Goal: Transaction & Acquisition: Purchase product/service

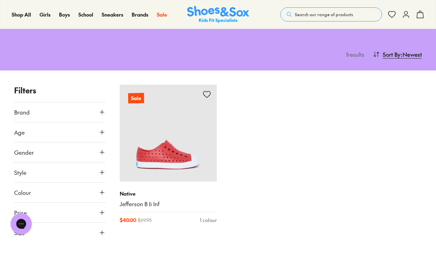
scroll to position [74, 0]
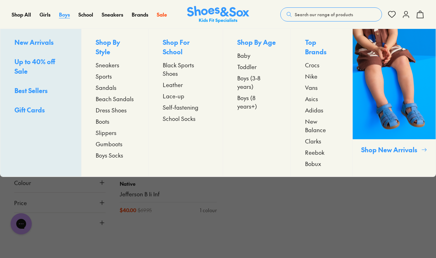
click at [66, 16] on span "Boys" at bounding box center [64, 14] width 11 height 7
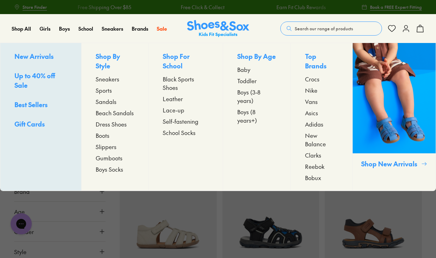
click at [107, 91] on span "Sports" at bounding box center [104, 90] width 16 height 8
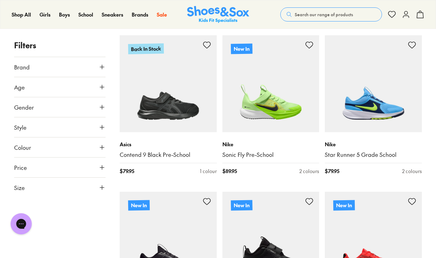
scroll to position [105, 0]
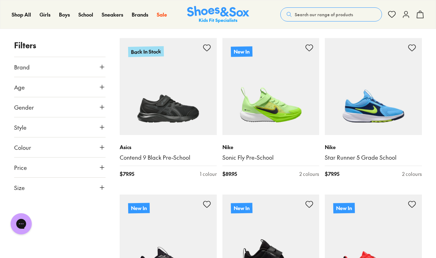
click at [101, 126] on icon at bounding box center [102, 127] width 7 height 7
click at [101, 65] on icon at bounding box center [102, 67] width 7 height 7
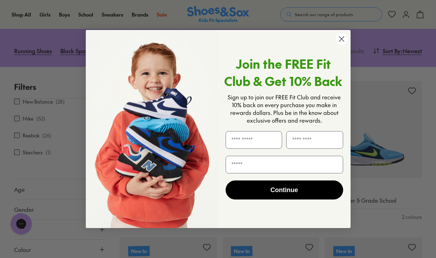
scroll to position [0, 0]
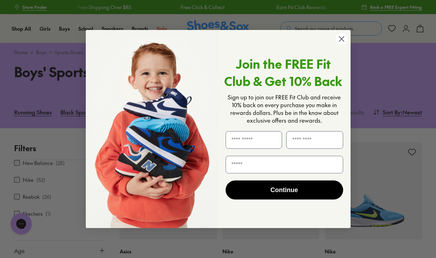
click at [340, 41] on icon "Close dialog" at bounding box center [341, 38] width 5 height 5
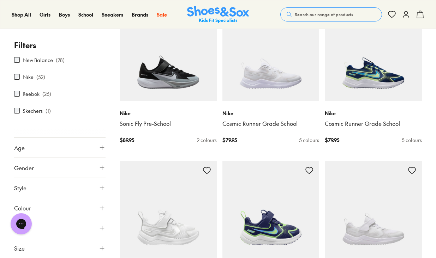
scroll to position [923, 0]
